Goal: Task Accomplishment & Management: Use online tool/utility

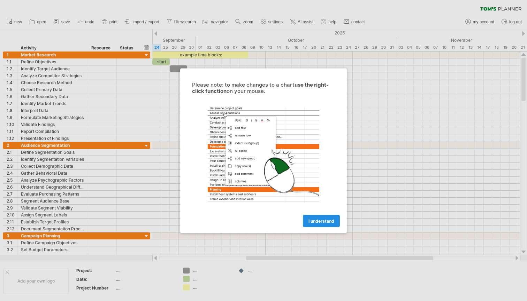
click at [324, 222] on span "I understand" at bounding box center [321, 220] width 26 height 5
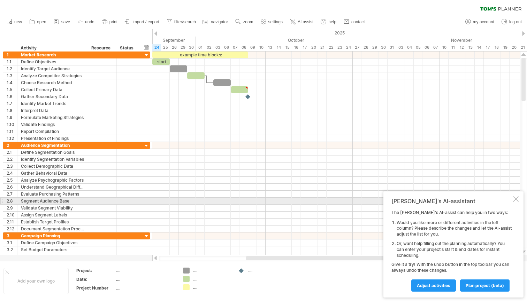
click at [516, 202] on div at bounding box center [516, 199] width 6 height 6
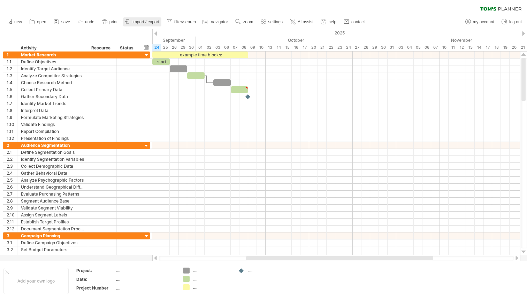
click at [135, 23] on span "import / export" at bounding box center [145, 22] width 27 height 5
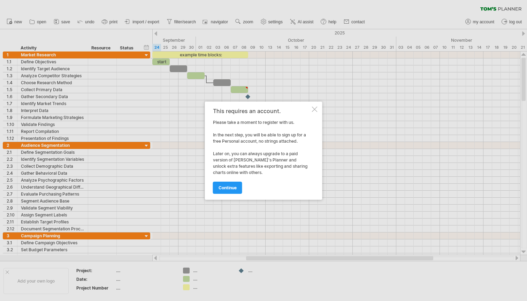
click at [317, 106] on div "This requires an account. Please take a moment to register with us. In the next…" at bounding box center [263, 151] width 117 height 98
click at [313, 110] on div at bounding box center [315, 110] width 6 height 6
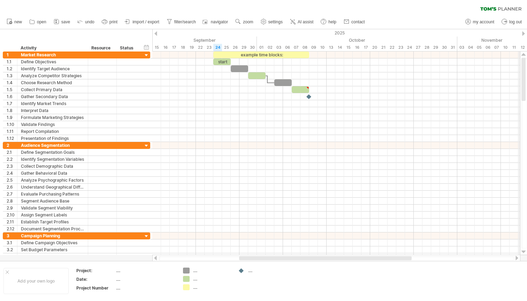
click at [521, 33] on div "2025" at bounding box center [256, 32] width 1149 height 7
click at [523, 33] on div at bounding box center [523, 33] width 3 height 5
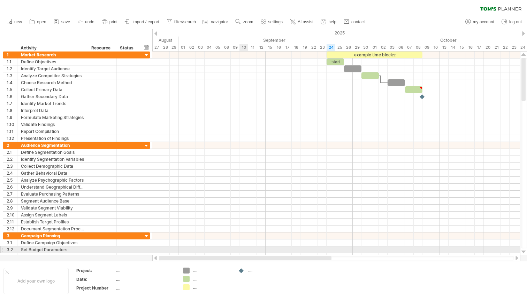
drag, startPoint x: 377, startPoint y: 259, endPoint x: 241, endPoint y: 248, distance: 135.9
click at [241, 248] on div "Trying to reach [DOMAIN_NAME] Connected again... 0% clear filter new 1" at bounding box center [263, 150] width 527 height 301
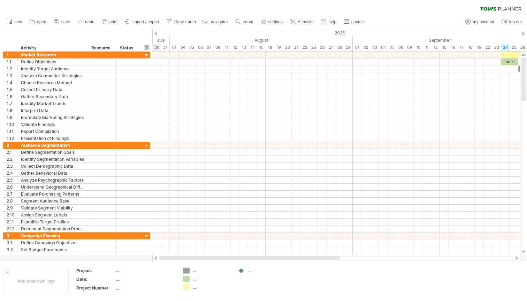
drag, startPoint x: 257, startPoint y: 256, endPoint x: 169, endPoint y: 257, distance: 88.5
click at [169, 257] on div at bounding box center [249, 258] width 181 height 4
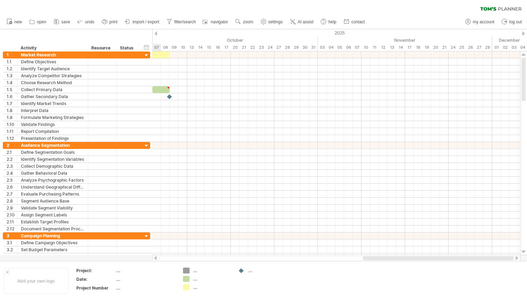
drag, startPoint x: 236, startPoint y: 258, endPoint x: 420, endPoint y: 265, distance: 183.7
click at [418, 265] on div "Trying to reach [DOMAIN_NAME] Connected again... 0% clear filter new 1" at bounding box center [263, 150] width 527 height 301
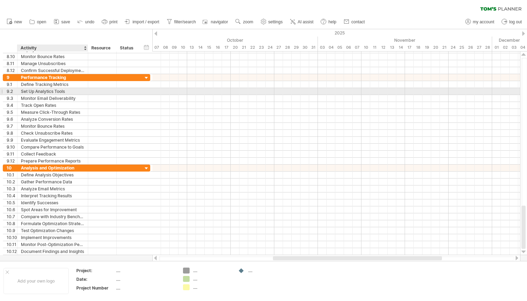
click at [91, 93] on div at bounding box center [102, 91] width 29 height 7
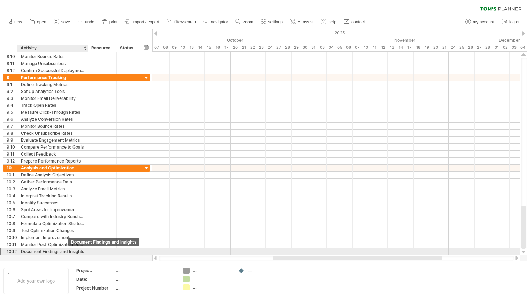
click at [68, 251] on div "Document Findings and Insights" at bounding box center [52, 251] width 63 height 7
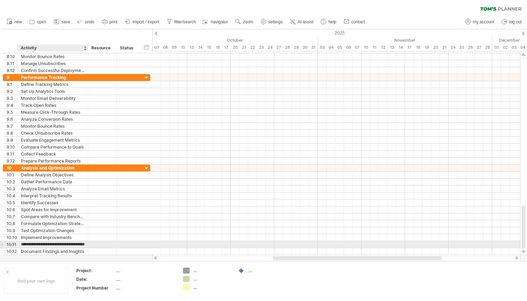
click at [57, 245] on input "**********" at bounding box center [52, 244] width 63 height 7
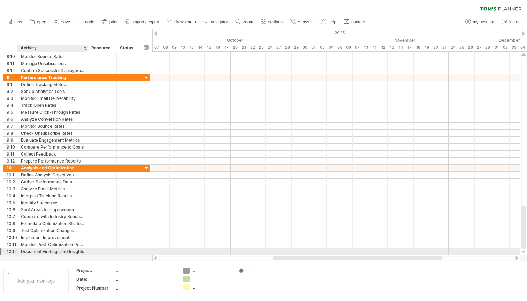
click at [57, 250] on div "Document Findings and Insights" at bounding box center [52, 251] width 63 height 7
drag, startPoint x: 112, startPoint y: 250, endPoint x: 81, endPoint y: 255, distance: 31.0
click at [81, 255] on div "**********" at bounding box center [76, 251] width 147 height 7
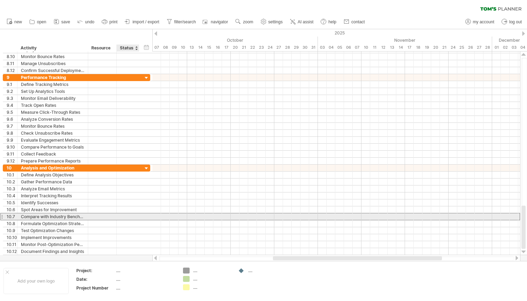
click at [128, 214] on div at bounding box center [127, 216] width 15 height 7
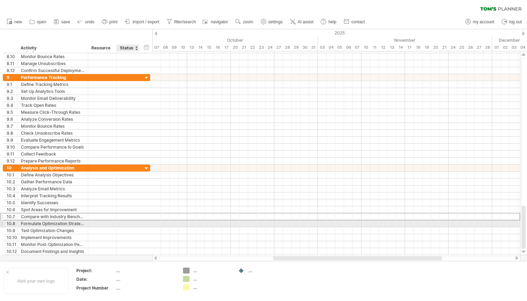
click at [134, 226] on div at bounding box center [127, 223] width 15 height 7
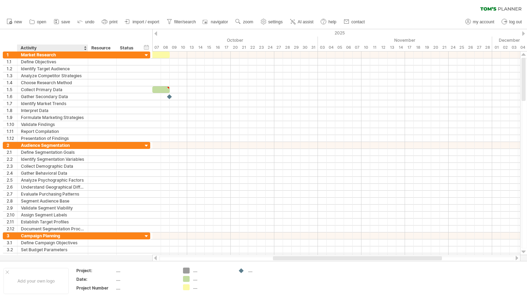
click at [63, 48] on div "Activity" at bounding box center [52, 48] width 63 height 7
click at [64, 32] on div "hide start/end/duration show start/end/duration ******** Activity ******** Reso…" at bounding box center [76, 40] width 152 height 22
click at [135, 21] on span "import / export" at bounding box center [145, 22] width 27 height 5
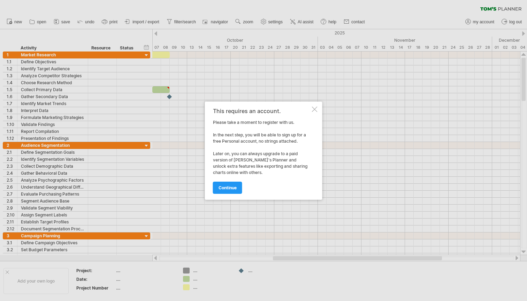
click at [313, 110] on div at bounding box center [315, 110] width 6 height 6
